Goal: Transaction & Acquisition: Book appointment/travel/reservation

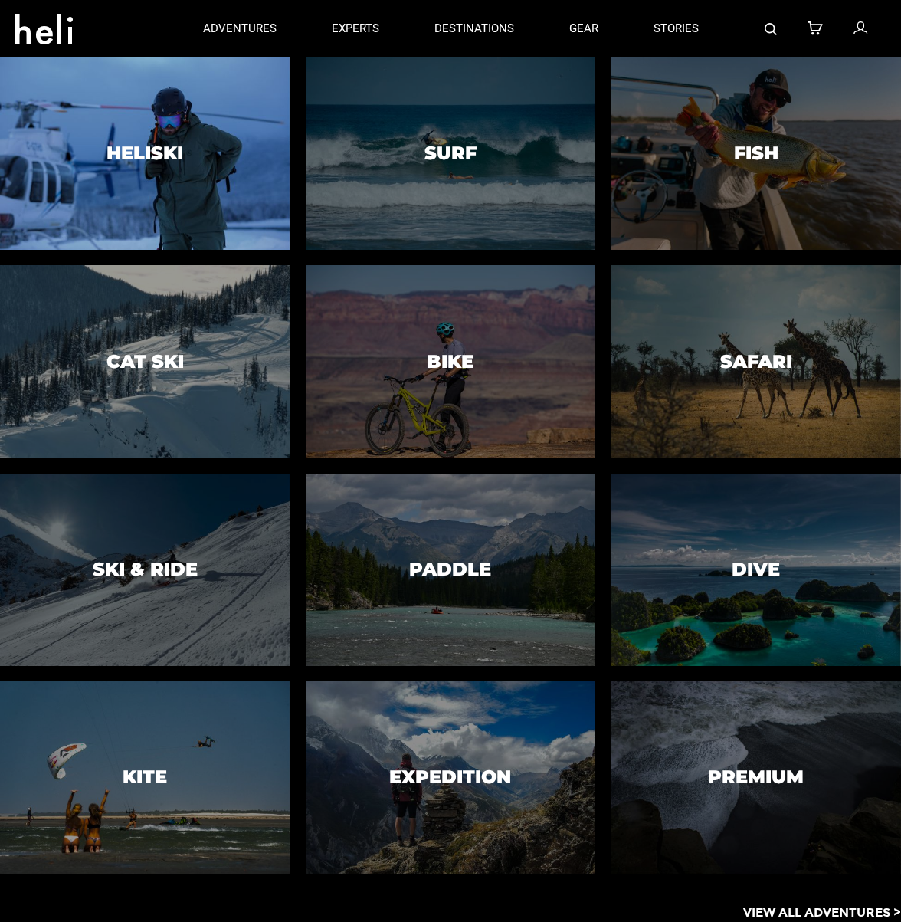
click at [162, 157] on h3 "Heliski" at bounding box center [145, 153] width 77 height 20
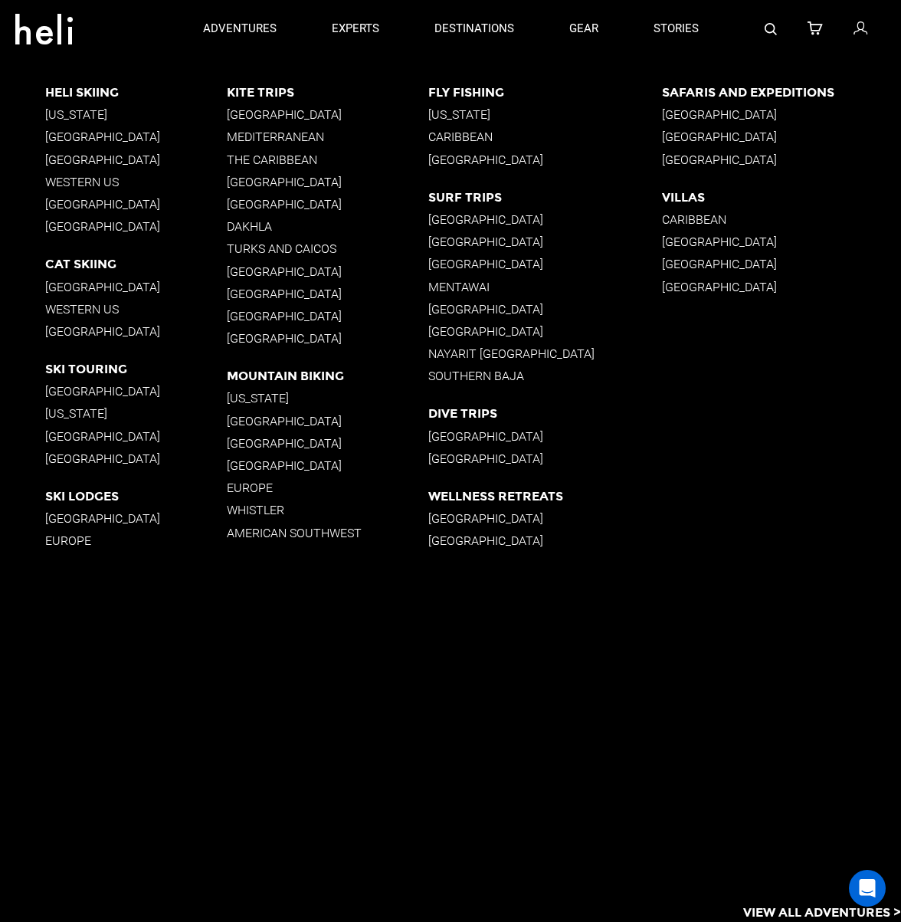
click at [91, 139] on p "[GEOGRAPHIC_DATA]" at bounding box center [136, 136] width 182 height 15
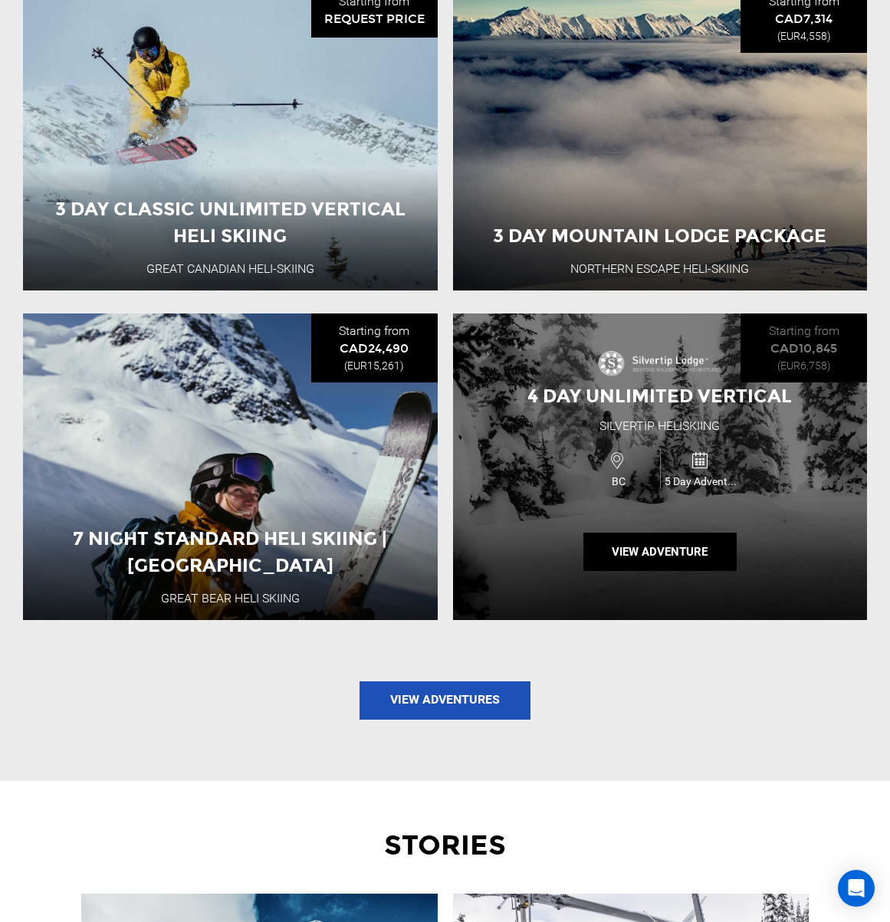
scroll to position [1742, 0]
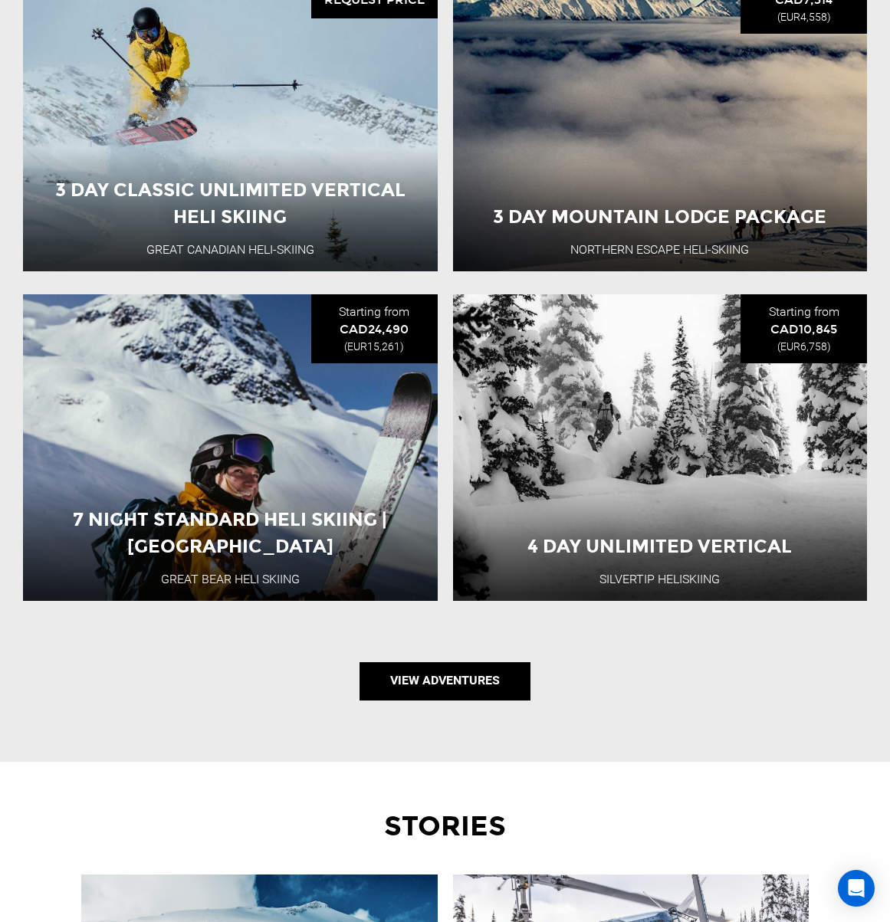
click at [414, 683] on link "View Adventures" at bounding box center [444, 681] width 171 height 38
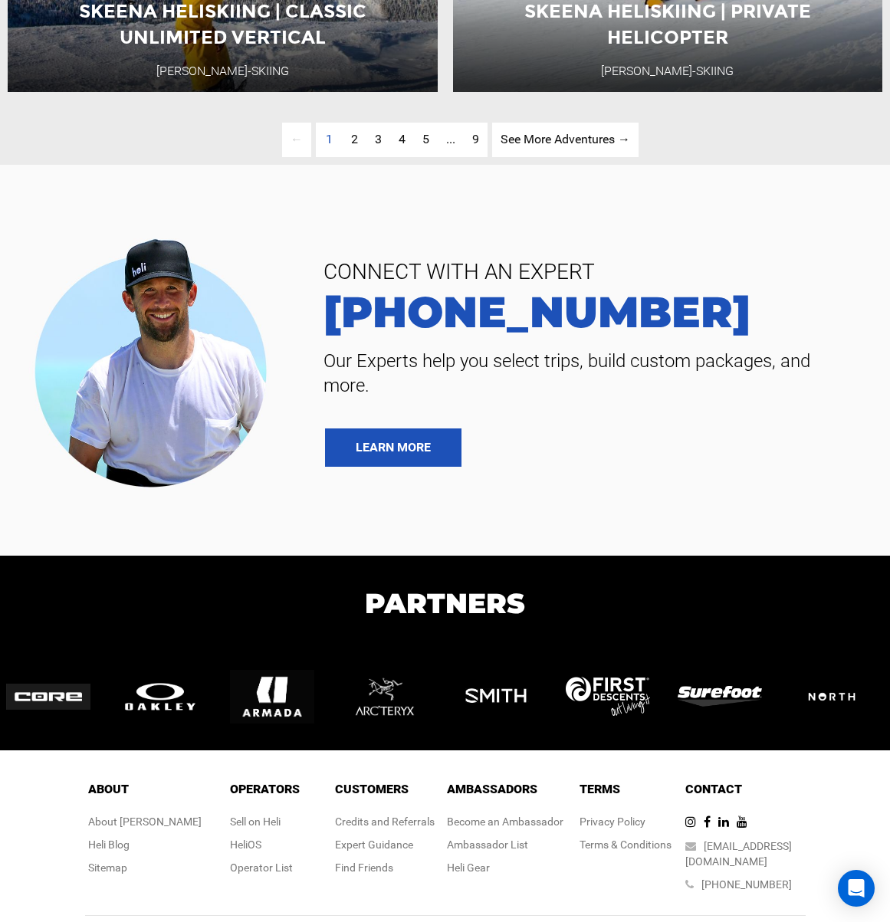
scroll to position [3775, 0]
